Goal: Task Accomplishment & Management: Use online tool/utility

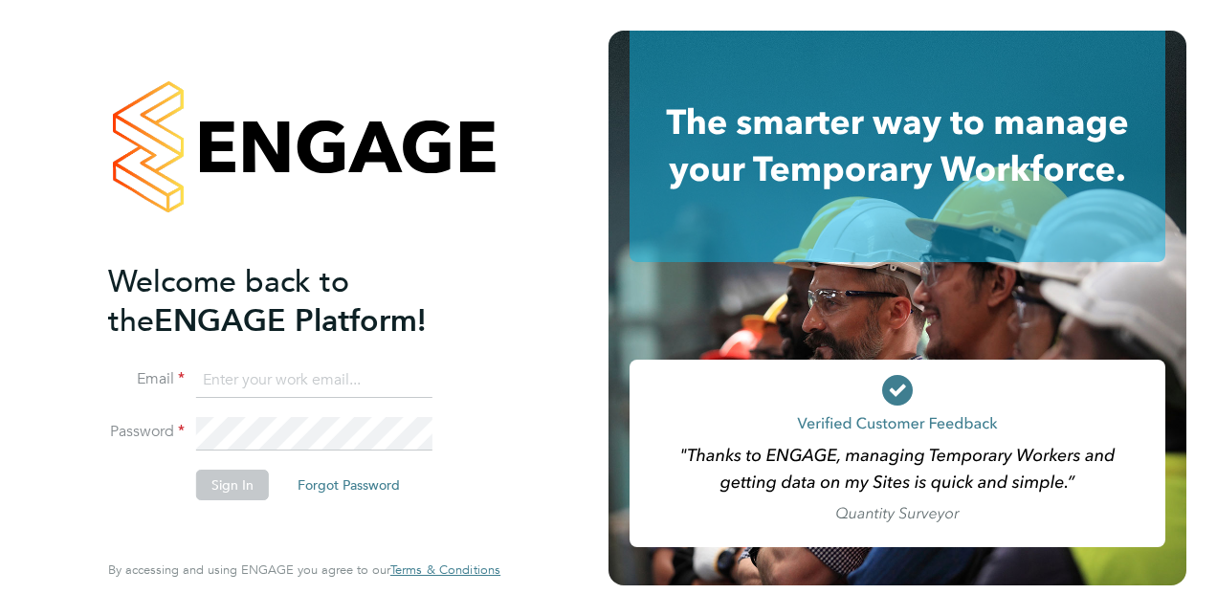
type input "matt.hugo@vistry.co.uk"
click at [239, 478] on button "Sign In" at bounding box center [232, 485] width 73 height 31
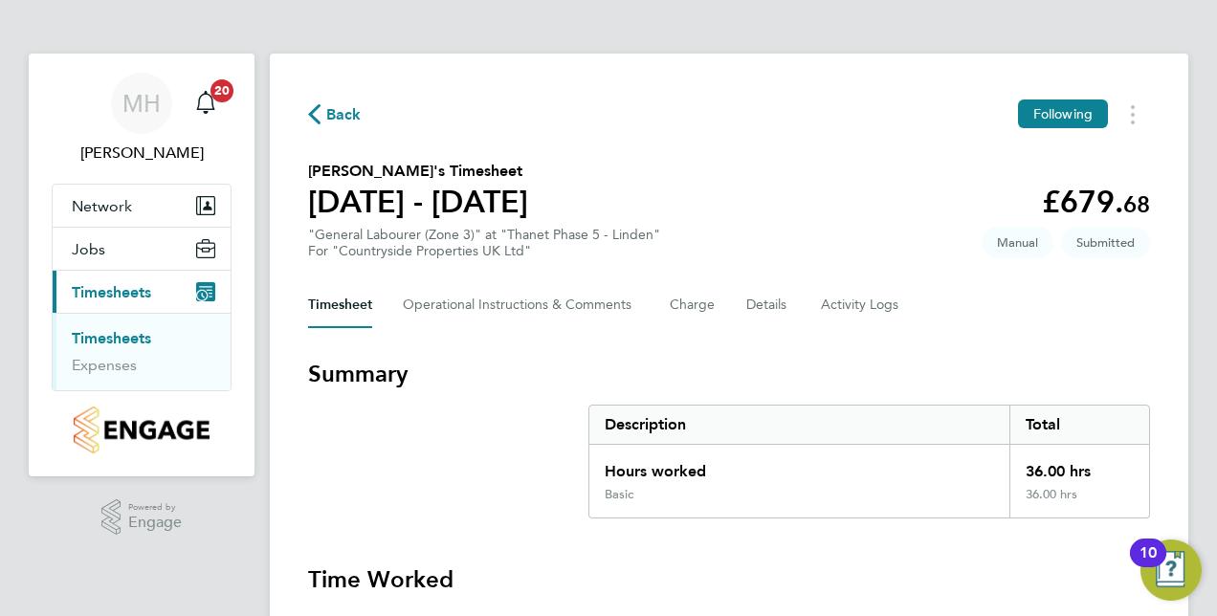
click at [139, 329] on link "Timesheets" at bounding box center [111, 338] width 79 height 18
